Goal: Task Accomplishment & Management: Manage account settings

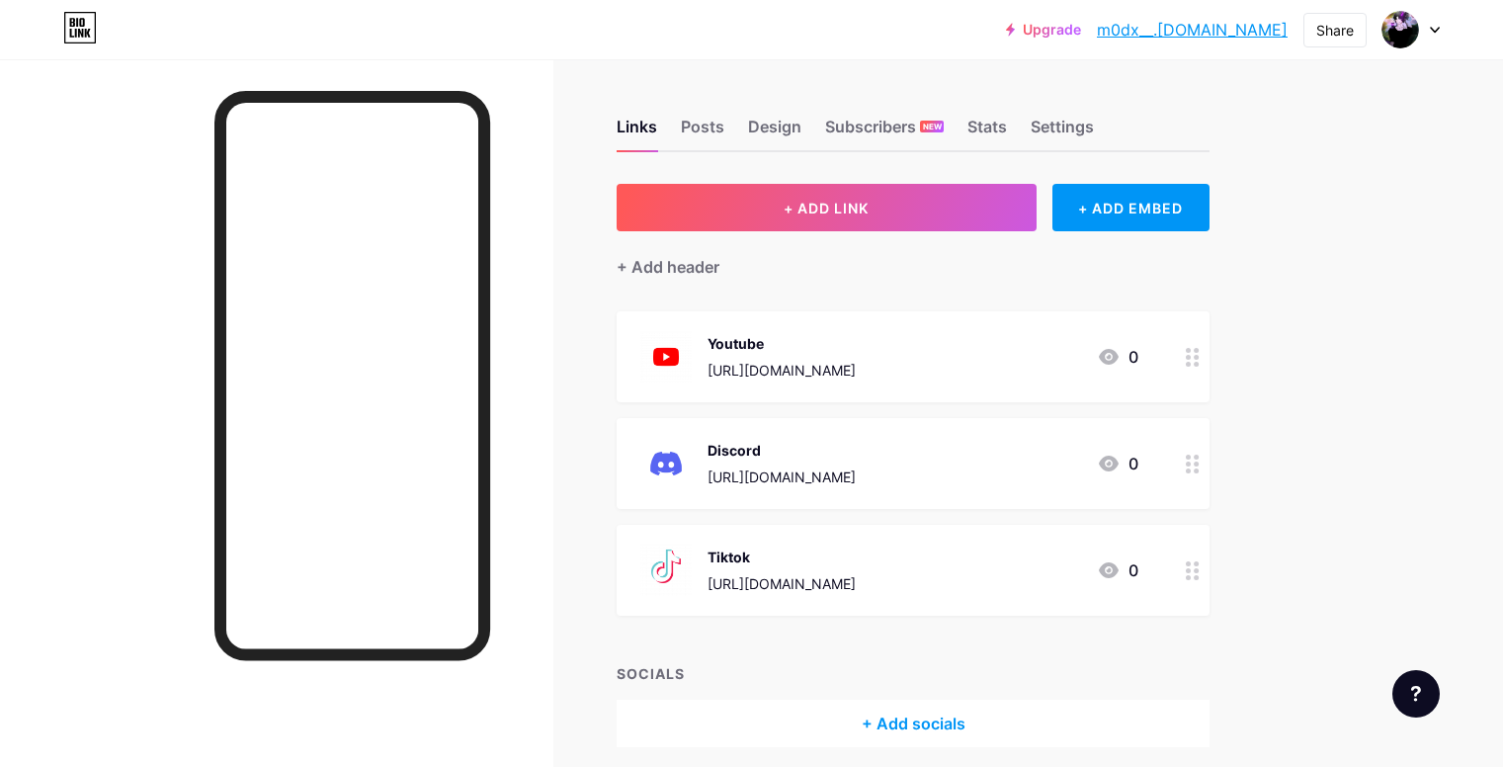
scroll to position [77, 0]
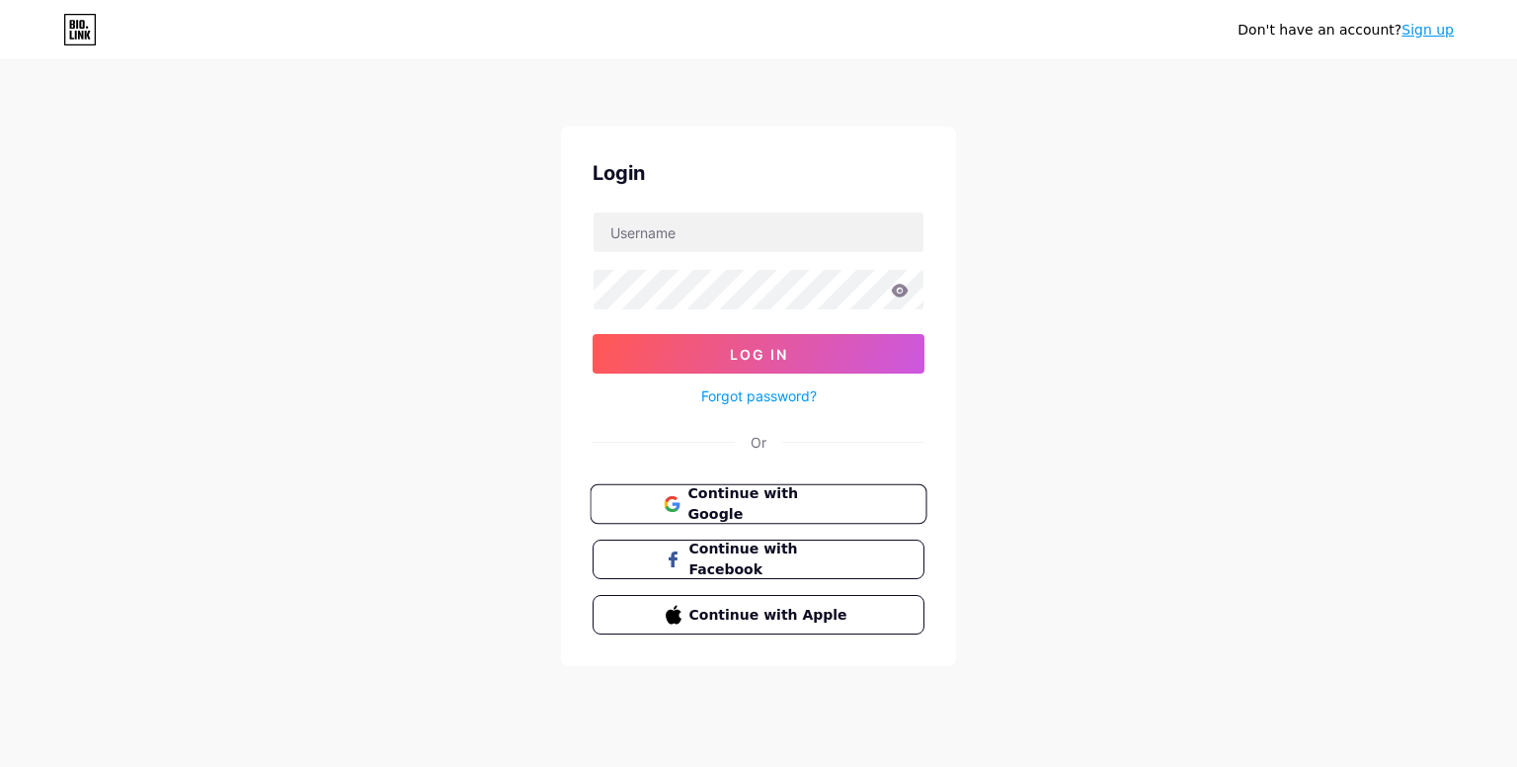
click at [745, 503] on span "Continue with Google" at bounding box center [770, 504] width 165 height 42
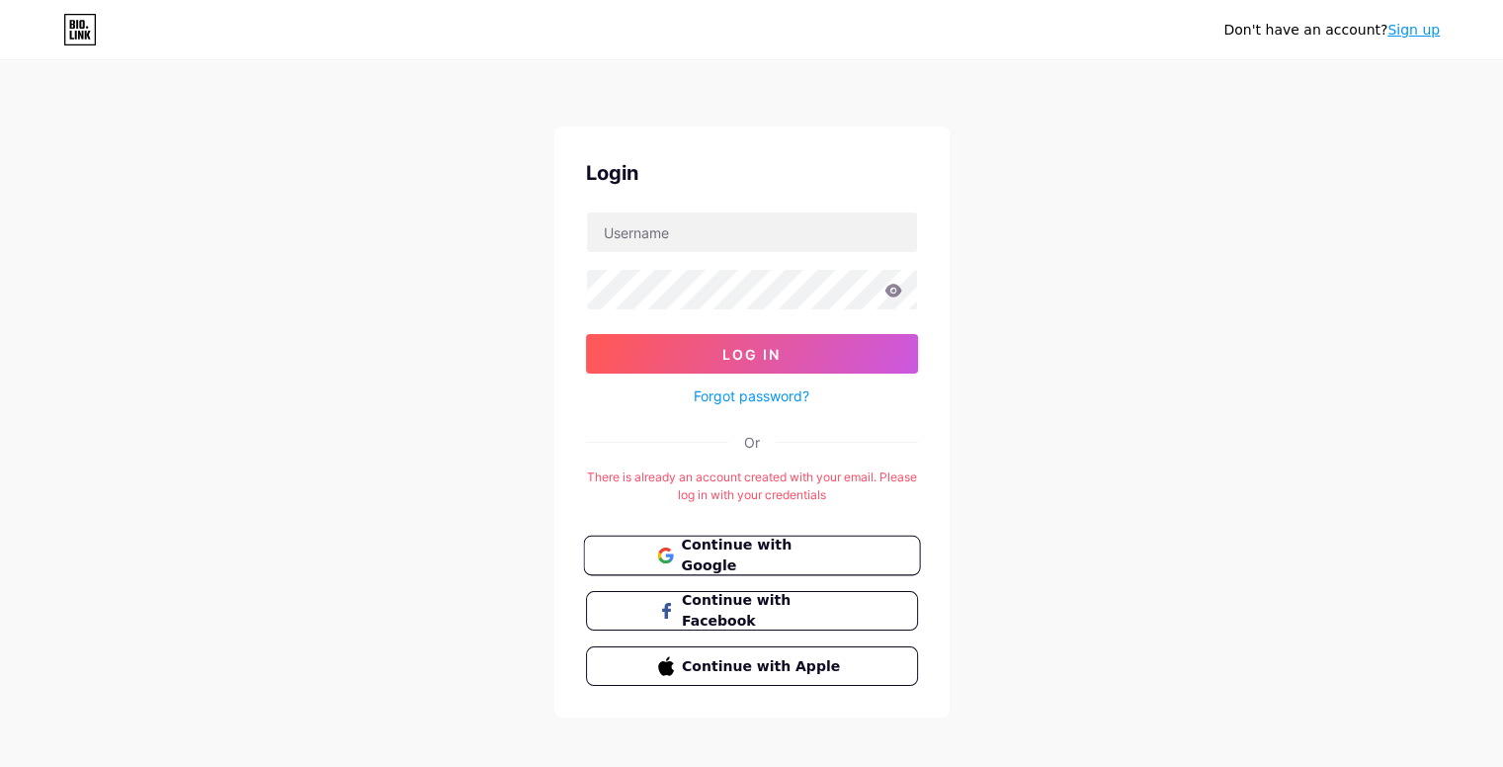
click at [661, 547] on icon at bounding box center [663, 550] width 13 height 7
click at [1422, 37] on link "Sign up" at bounding box center [1413, 30] width 52 height 16
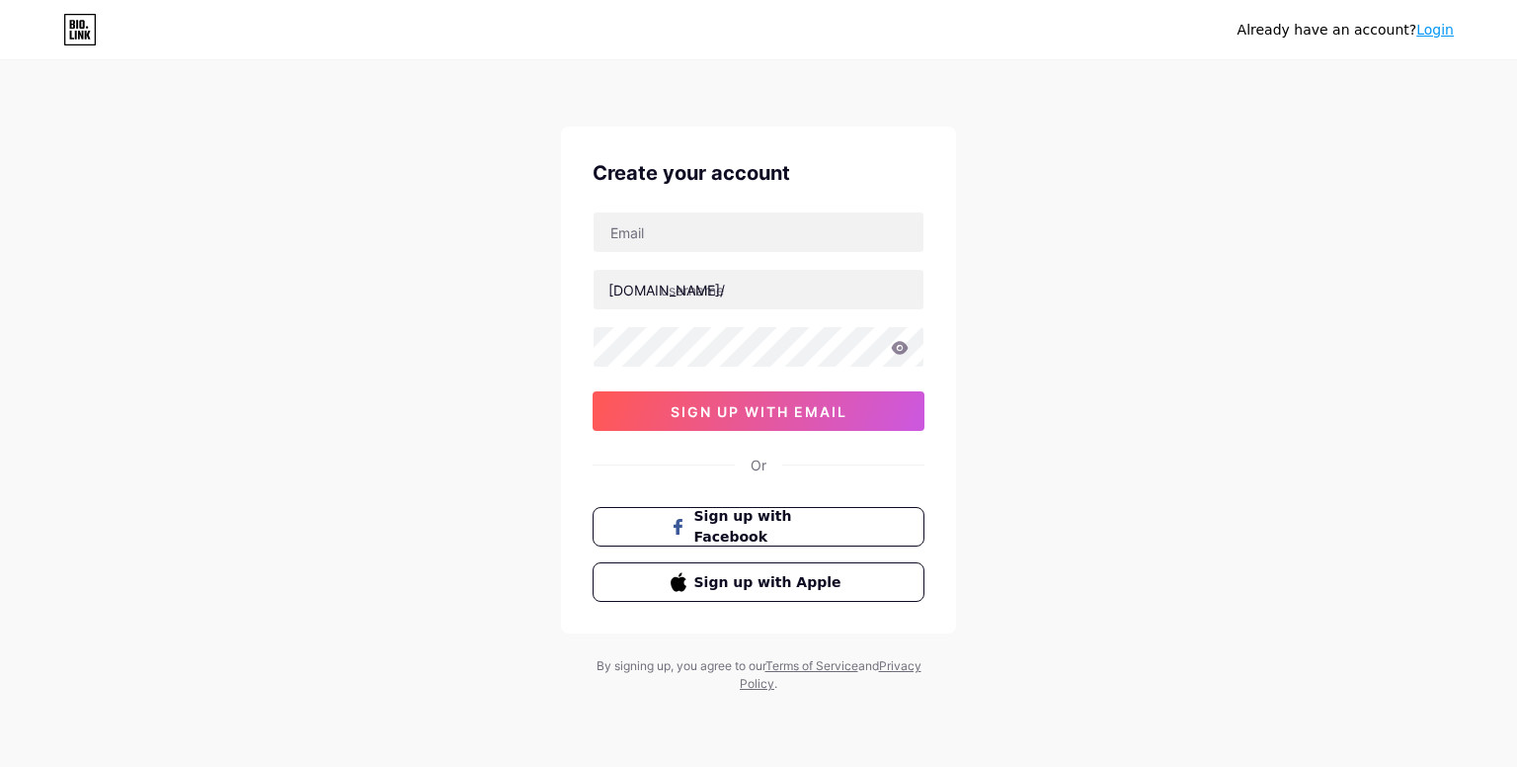
click at [1433, 40] on div "Already have an account? Login" at bounding box center [1346, 30] width 216 height 21
click at [1433, 38] on link "Login" at bounding box center [1436, 30] width 38 height 16
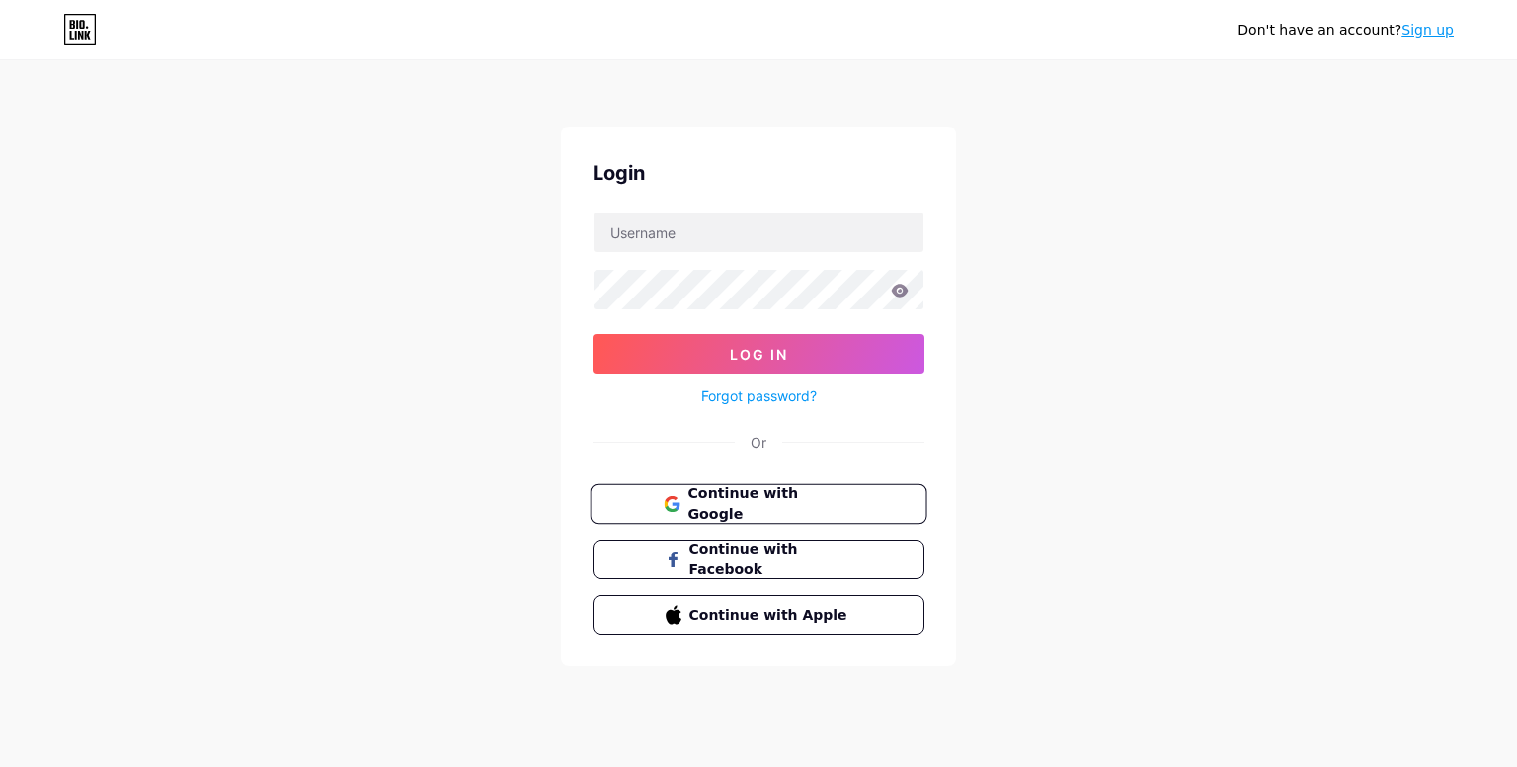
click at [757, 513] on button "Continue with Google" at bounding box center [758, 504] width 337 height 41
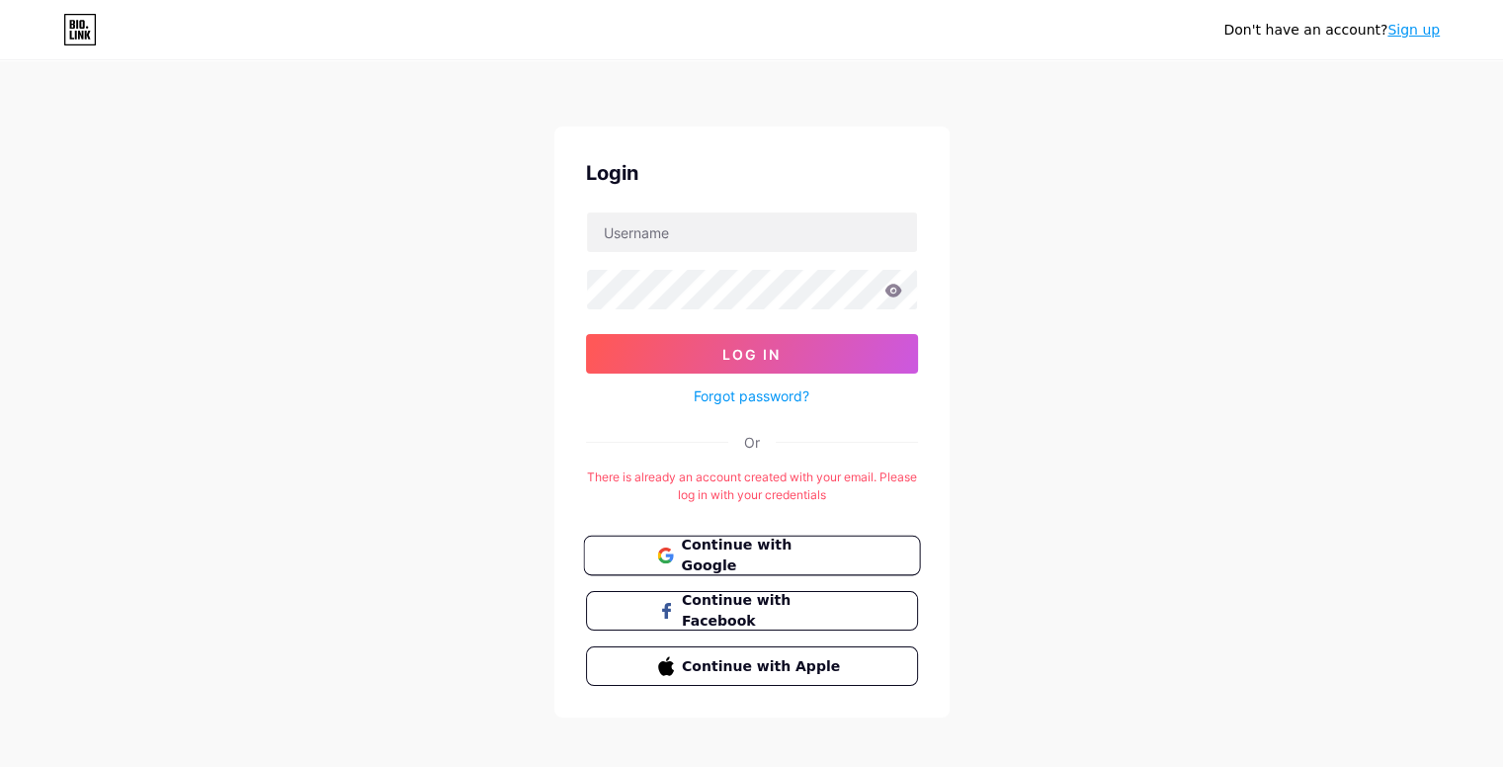
click at [676, 545] on span "Continue with Google" at bounding box center [752, 555] width 190 height 42
click at [749, 235] on input "text" at bounding box center [752, 232] width 330 height 40
type input "M0dx"
click at [707, 551] on span "Continue with Google" at bounding box center [763, 555] width 165 height 42
